Goal: Browse casually

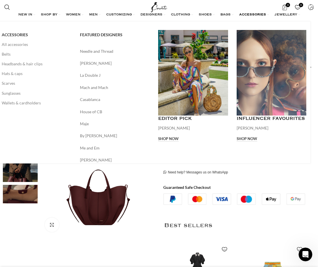
click at [256, 14] on span "ACCESSORIES" at bounding box center [252, 15] width 27 height 5
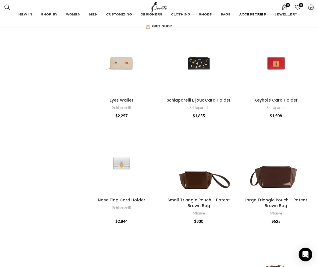
scroll to position [913, 0]
